Goal: Task Accomplishment & Management: Use online tool/utility

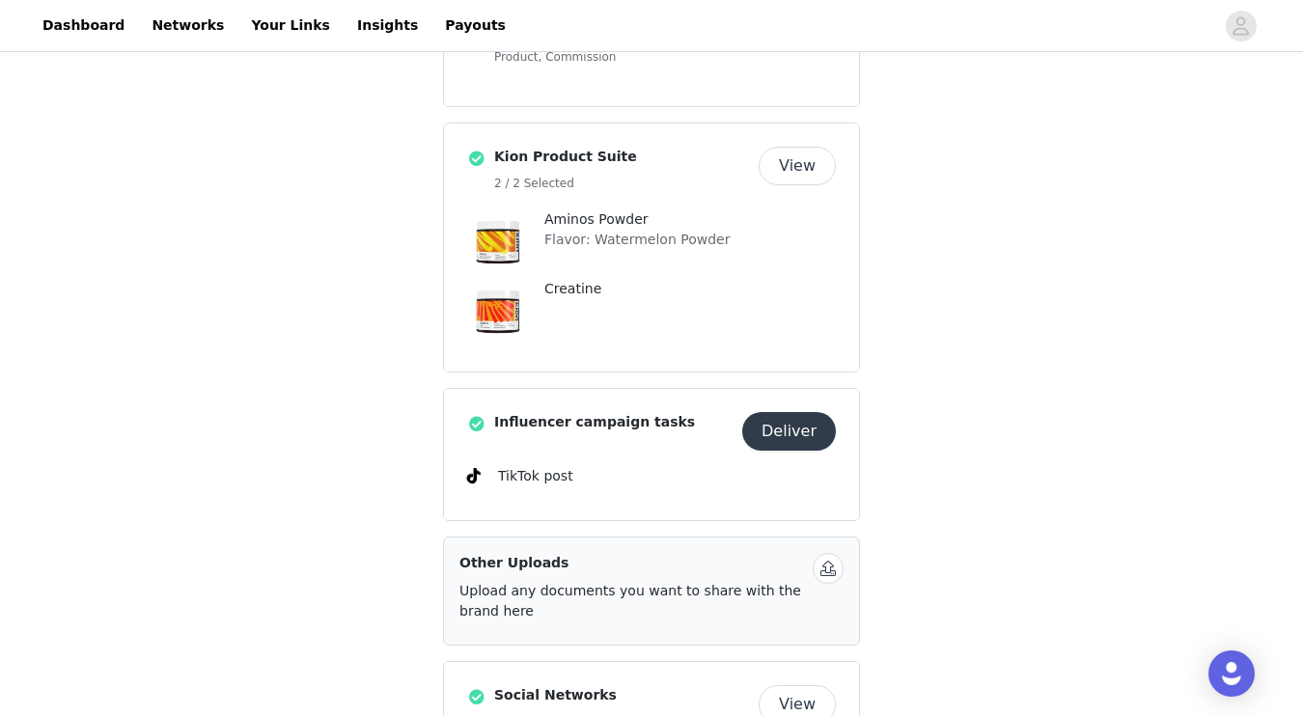
click at [797, 439] on button "Deliver" at bounding box center [789, 431] width 94 height 39
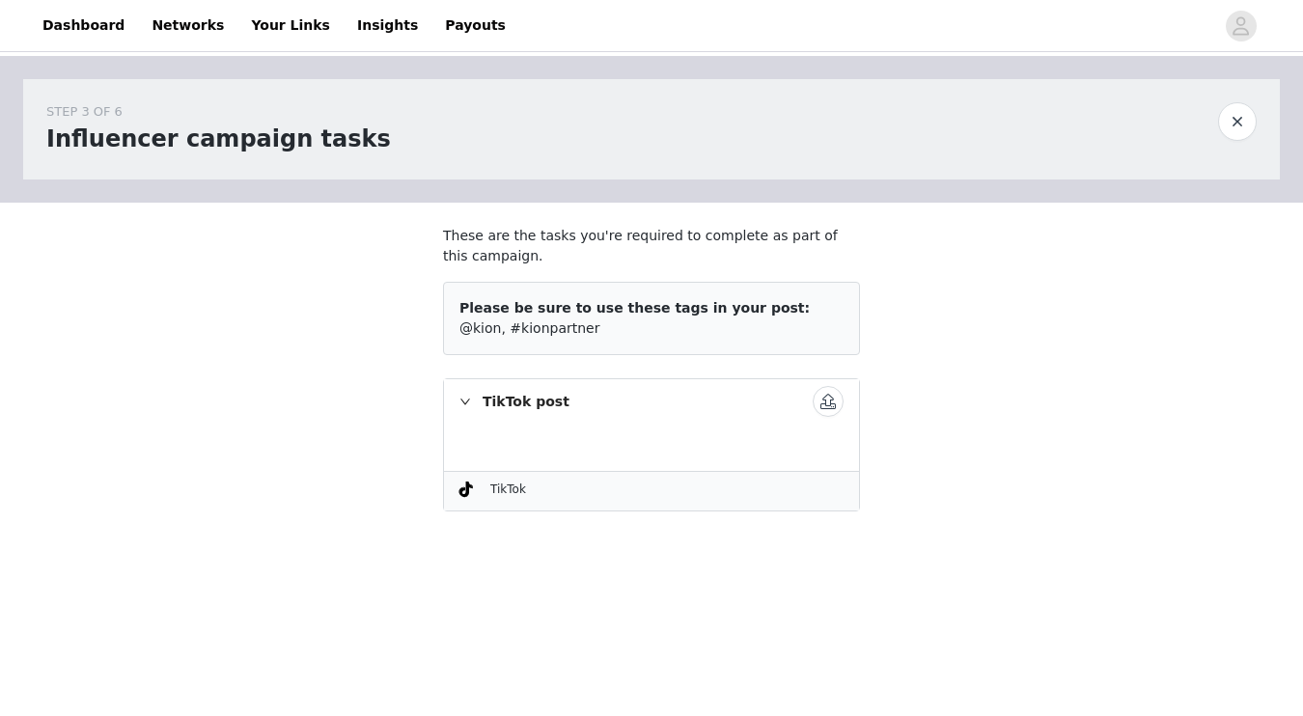
click at [826, 403] on button "button" at bounding box center [828, 401] width 31 height 31
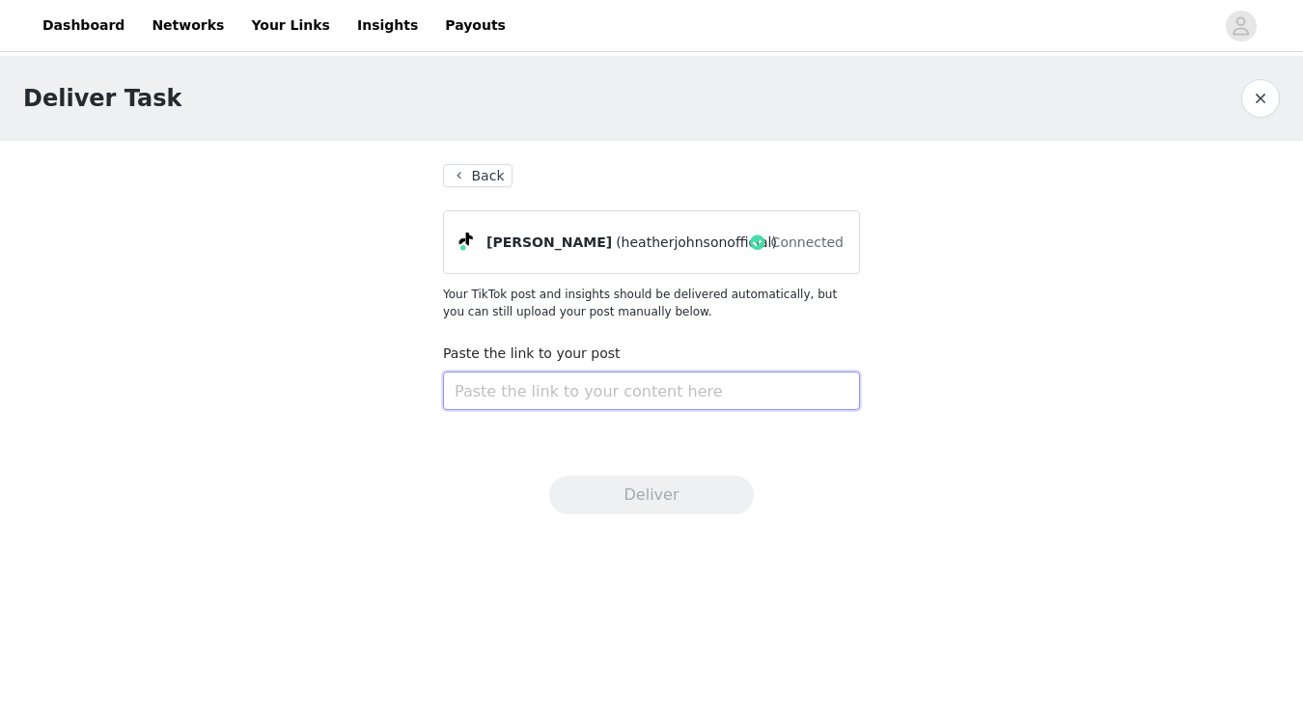
click at [519, 401] on input "text" at bounding box center [651, 391] width 417 height 39
paste input "[URL][DOMAIN_NAME]"
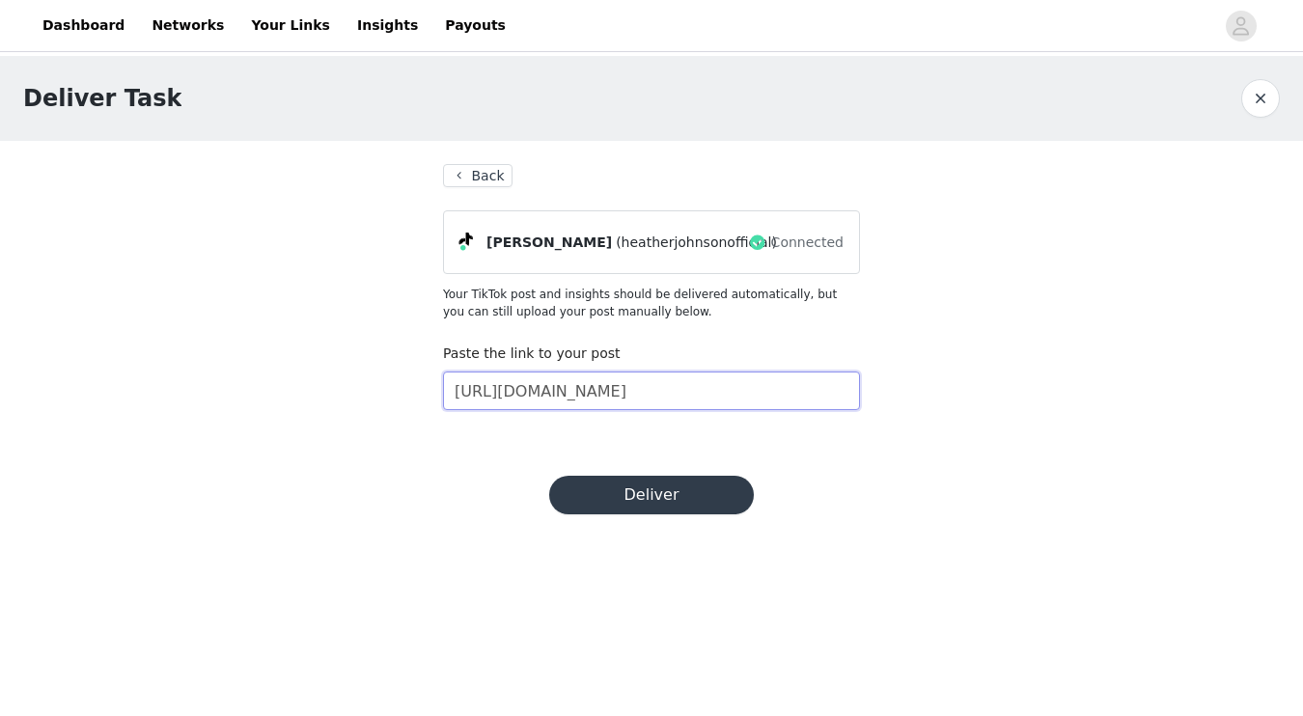
type input "[URL][DOMAIN_NAME]"
click at [634, 497] on button "Deliver" at bounding box center [651, 495] width 205 height 39
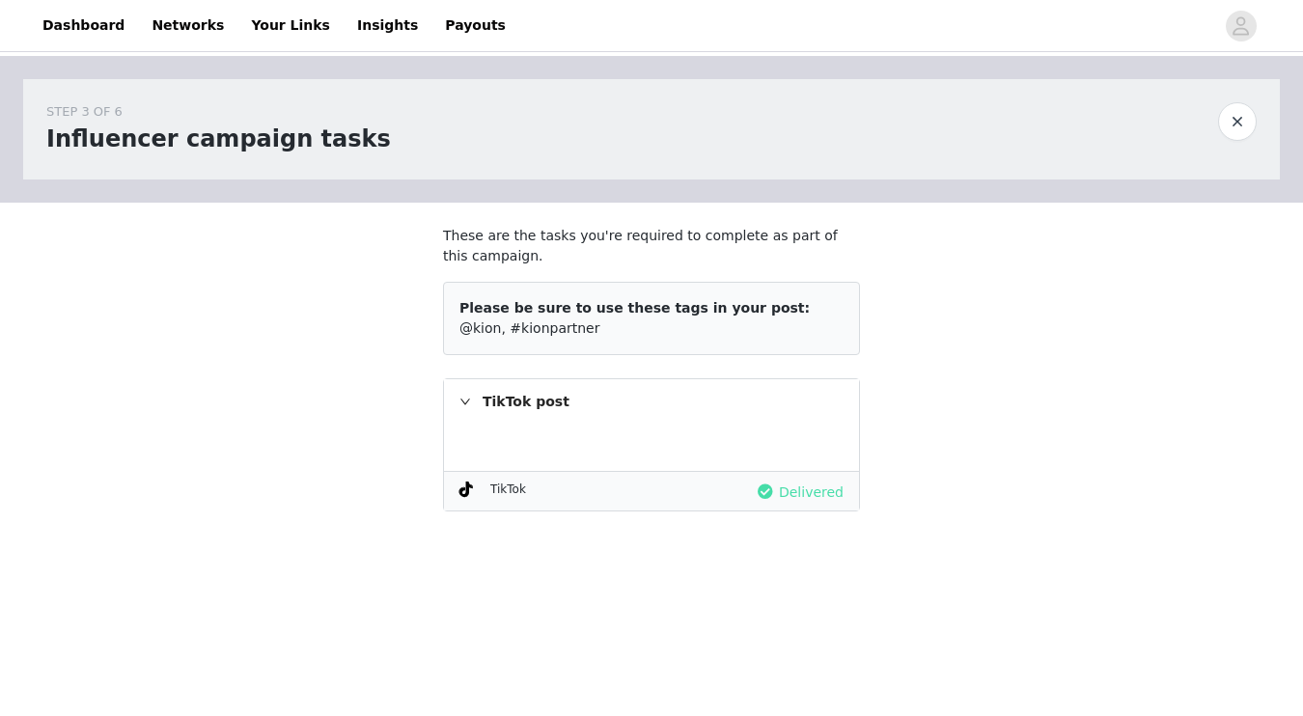
click at [1242, 127] on button "button" at bounding box center [1237, 121] width 39 height 39
